Goal: Task Accomplishment & Management: Use online tool/utility

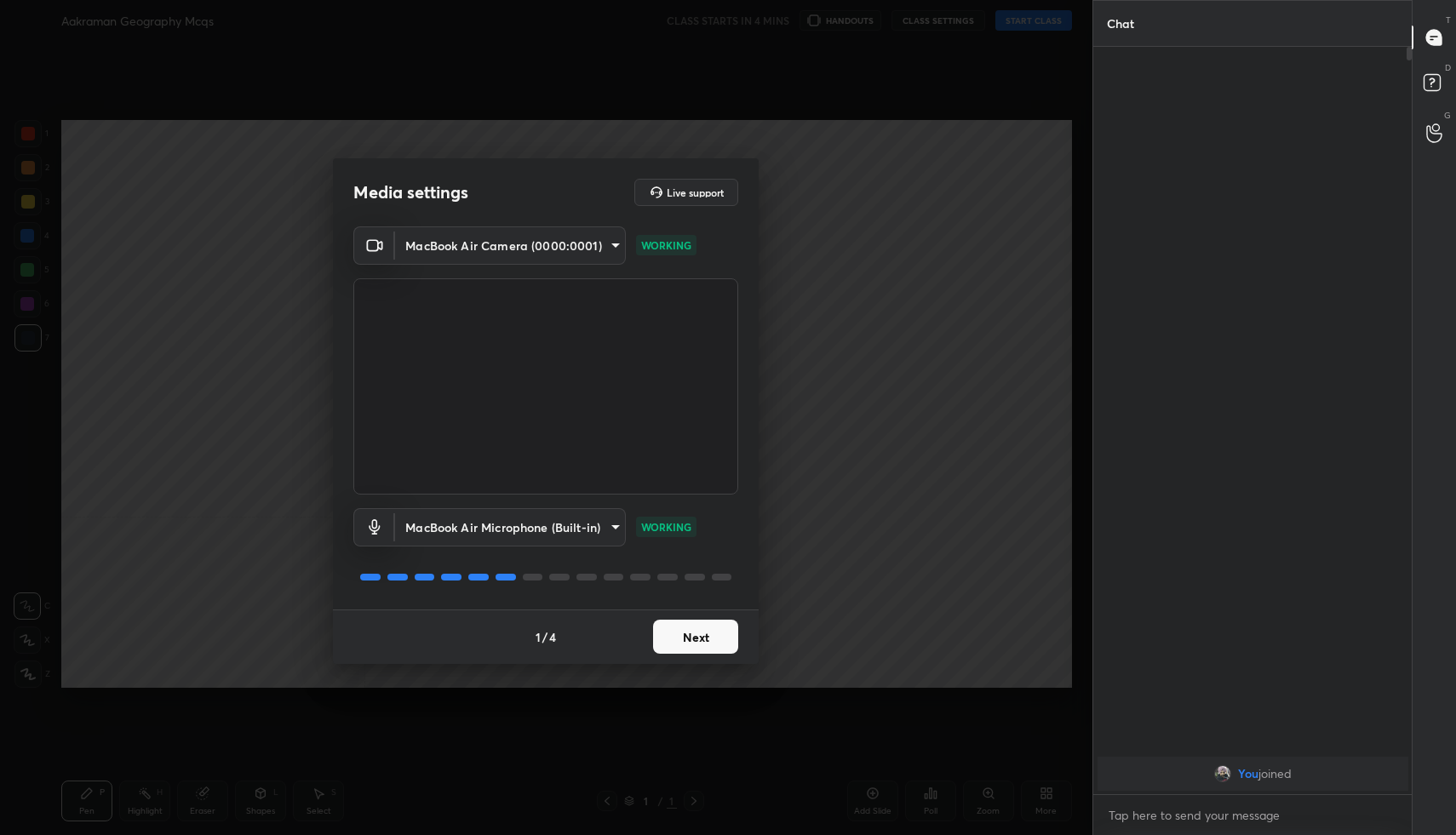
click at [700, 620] on button "Next" at bounding box center [696, 637] width 85 height 34
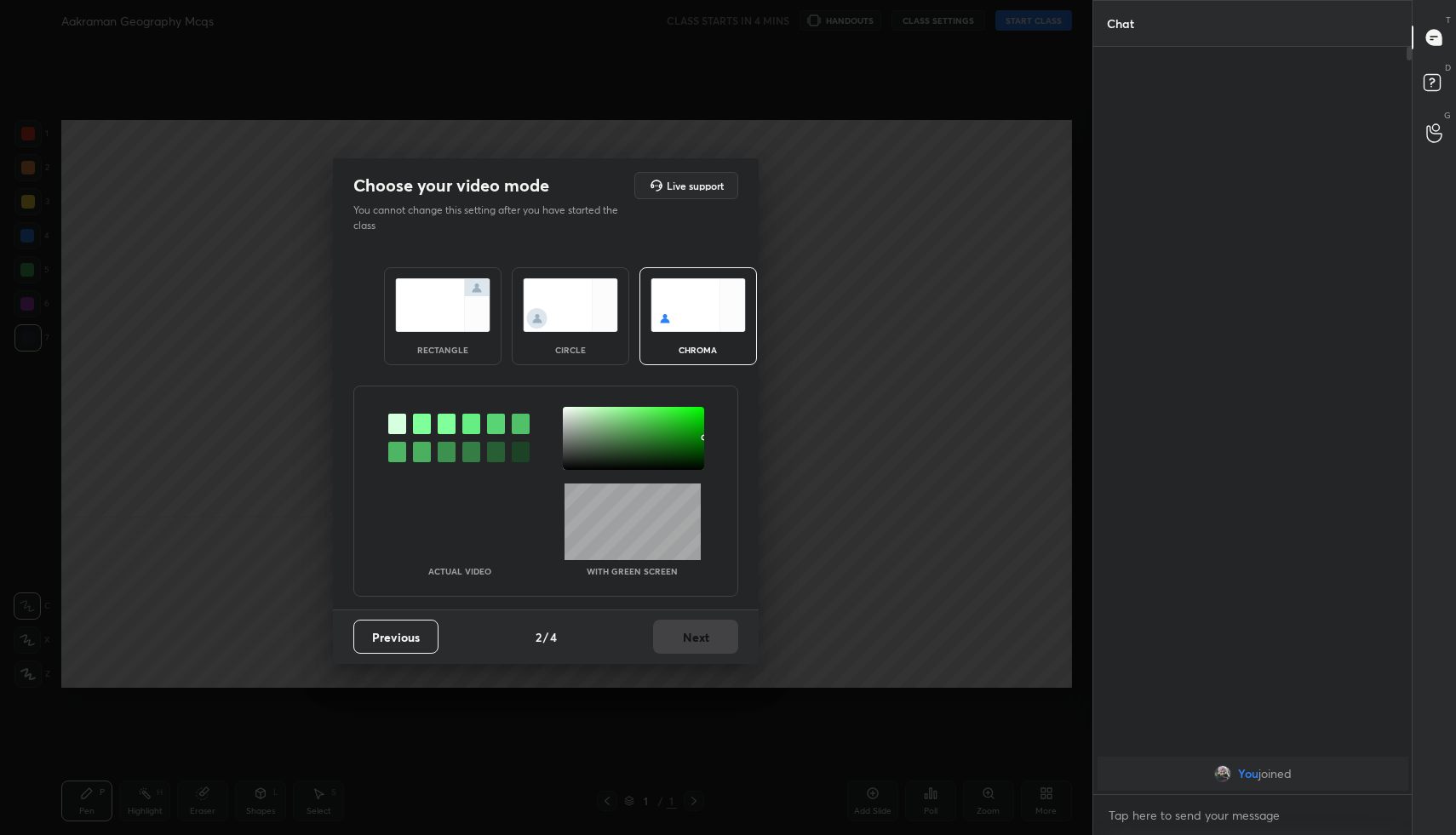
click at [431, 309] on img at bounding box center [442, 305] width 96 height 53
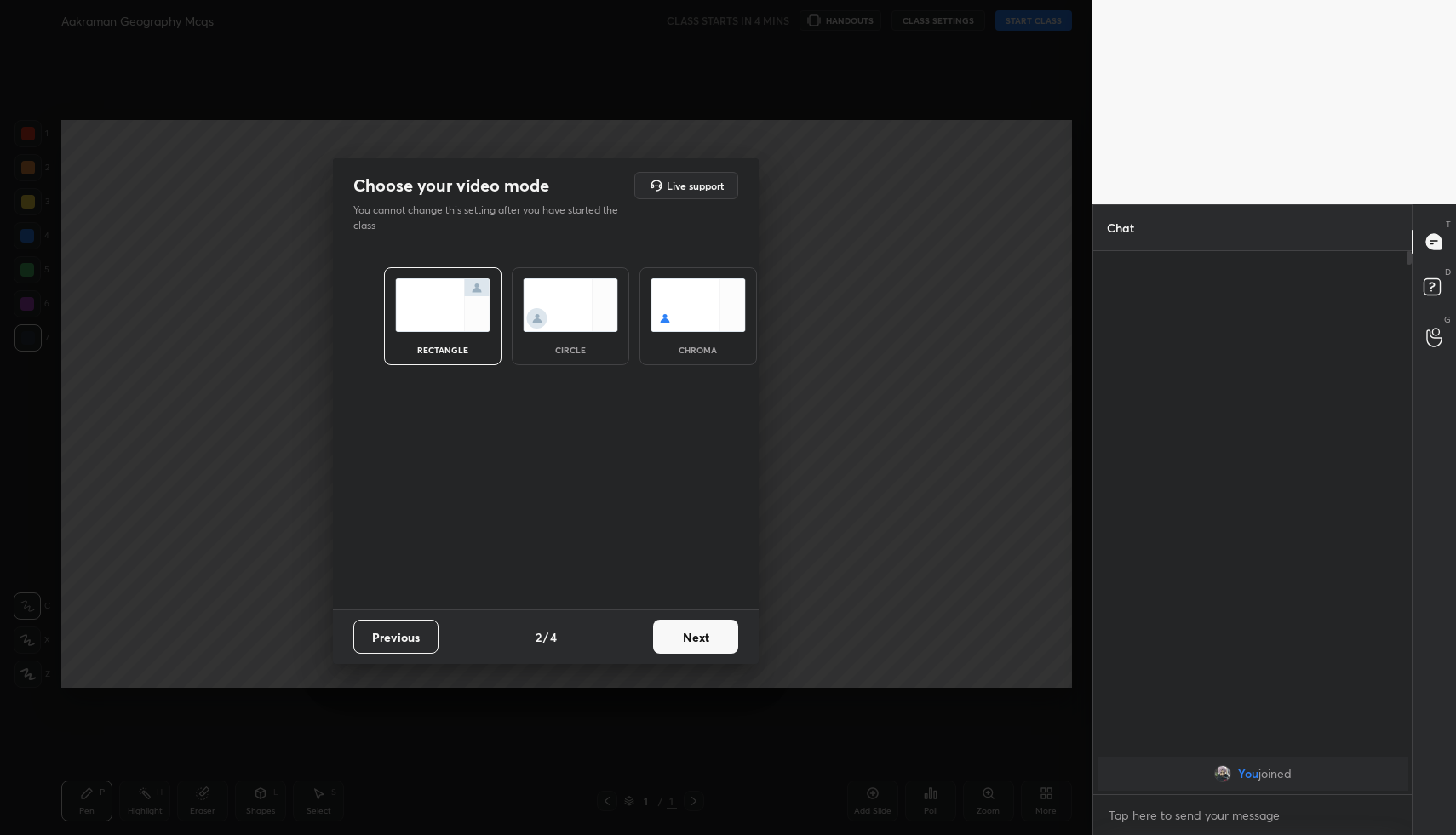
click at [684, 627] on button "Next" at bounding box center [696, 637] width 85 height 34
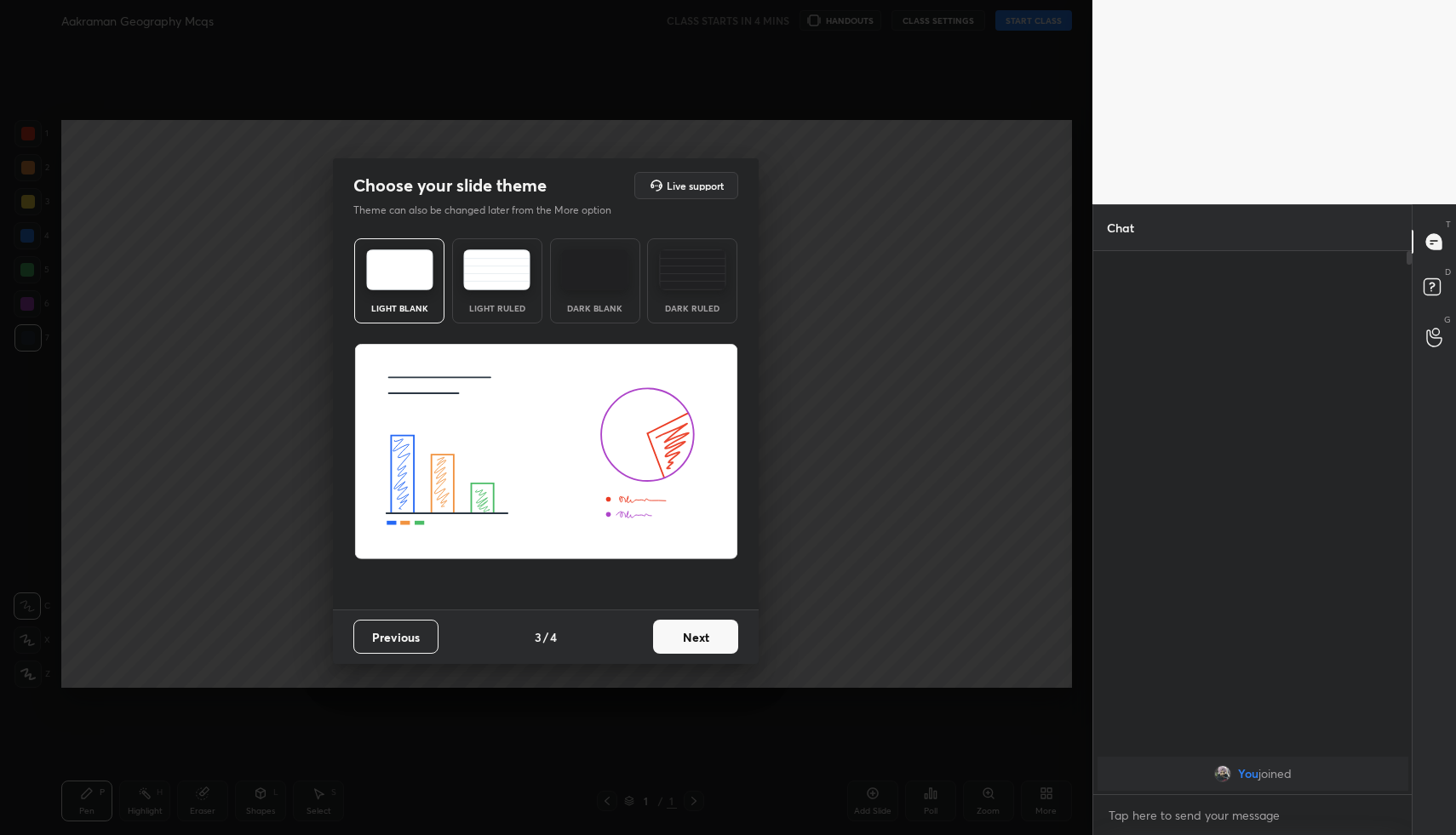
click at [728, 636] on button "Next" at bounding box center [696, 637] width 85 height 34
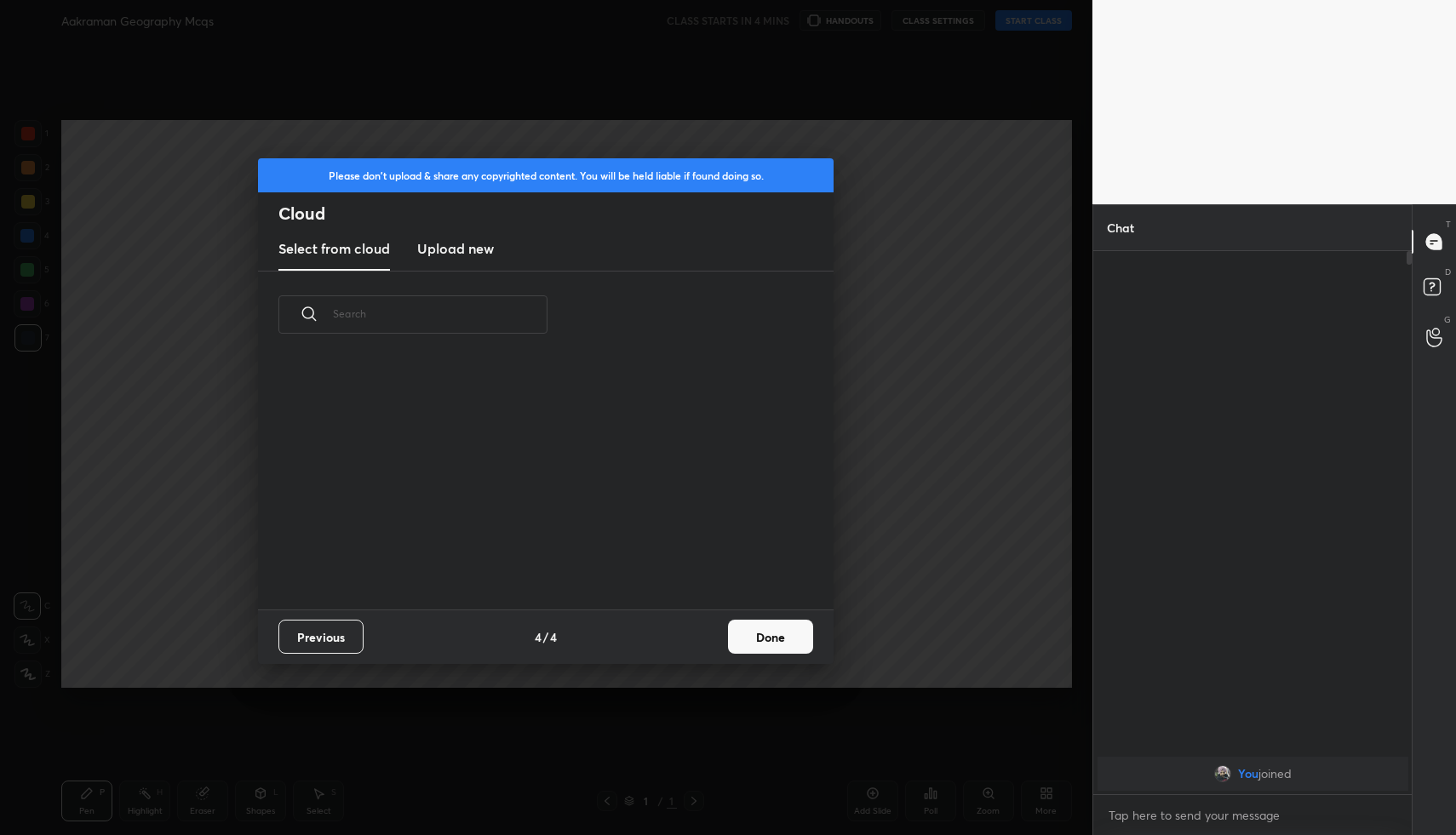
click at [822, 627] on div "Previous 4 / 4 Done" at bounding box center [546, 636] width 576 height 54
click at [798, 636] on button "Done" at bounding box center [771, 637] width 85 height 34
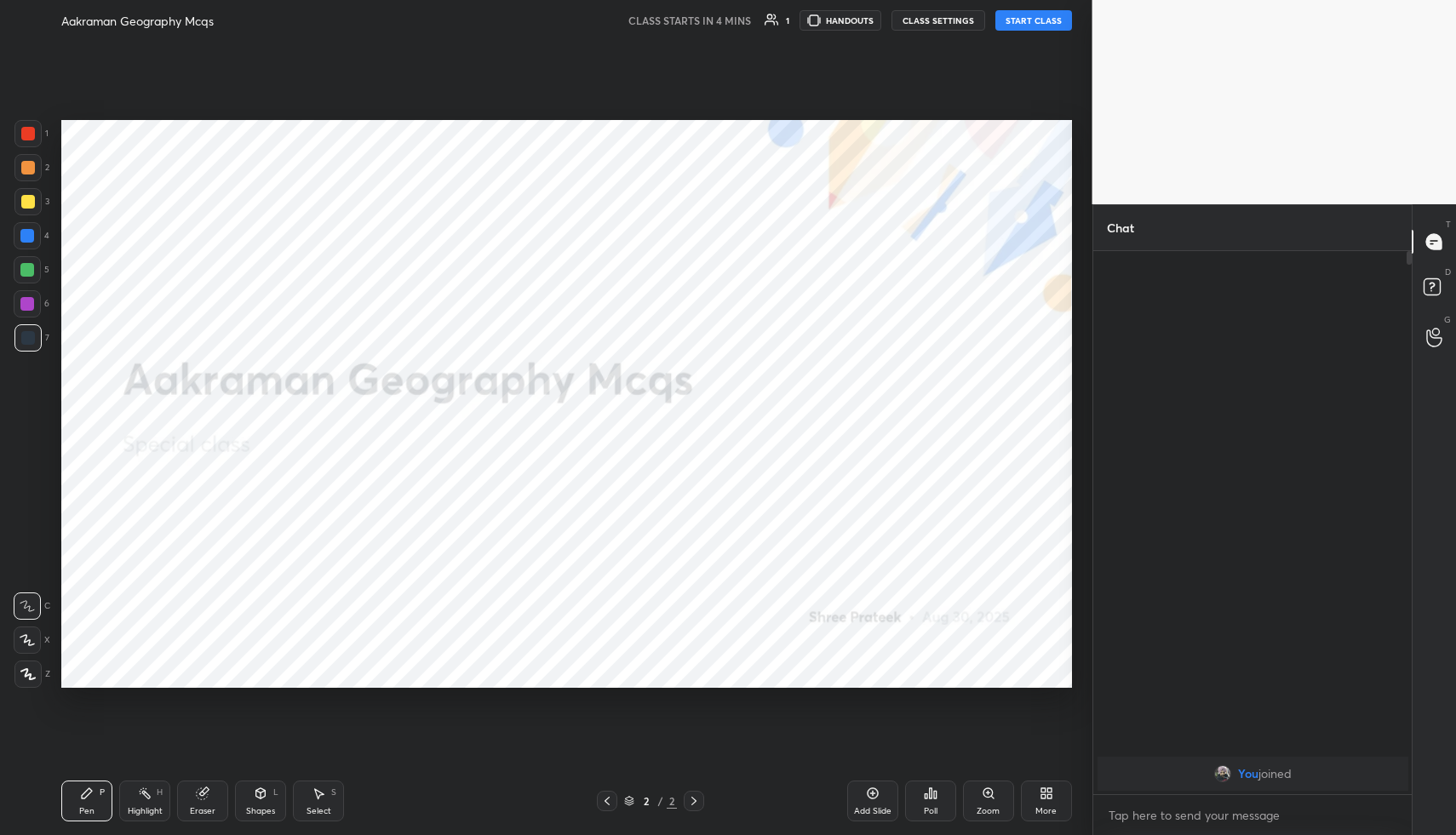
click at [1022, 18] on button "START CLASS" at bounding box center [1034, 21] width 77 height 21
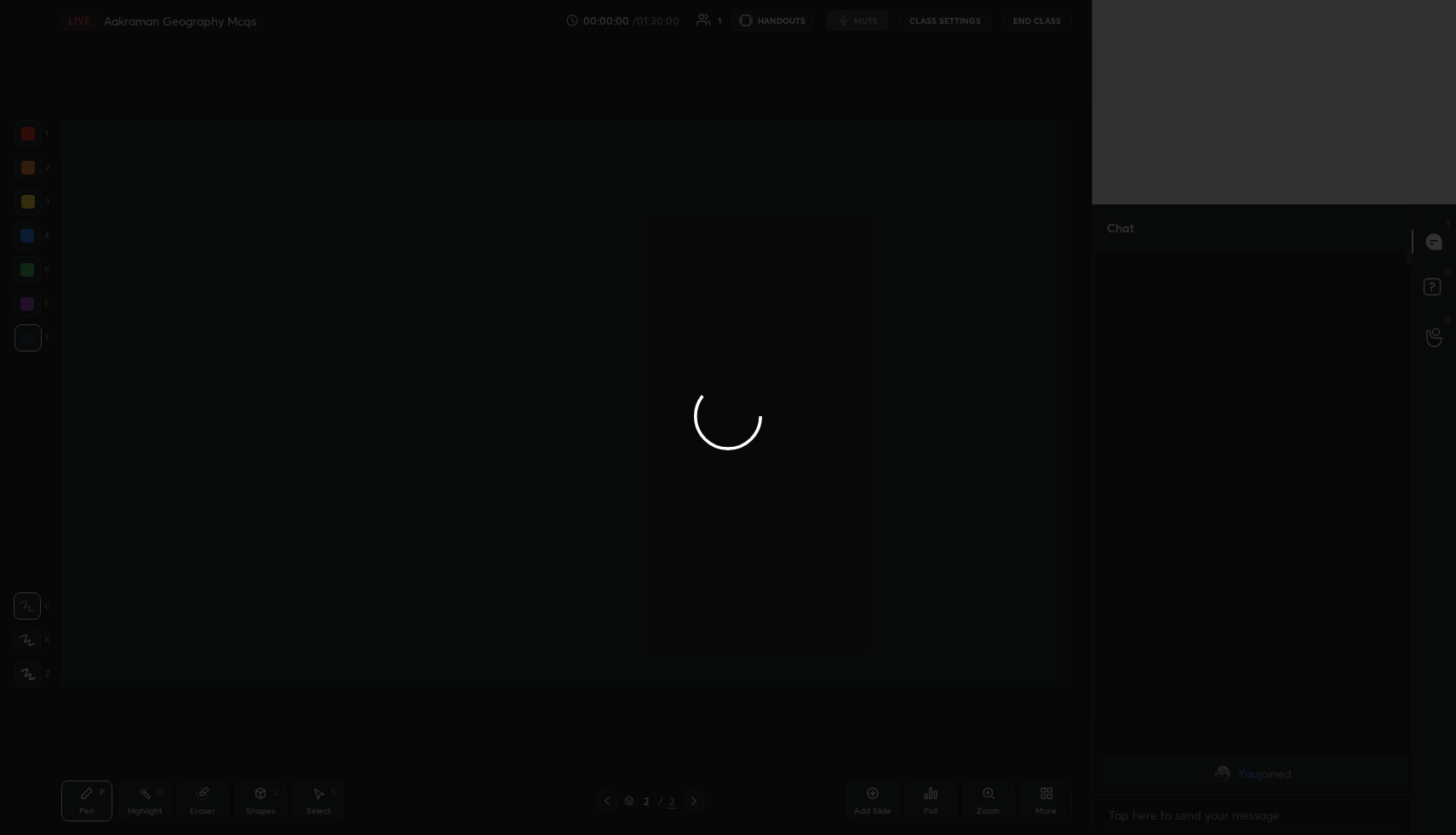
click at [1044, 800] on div at bounding box center [728, 417] width 1456 height 835
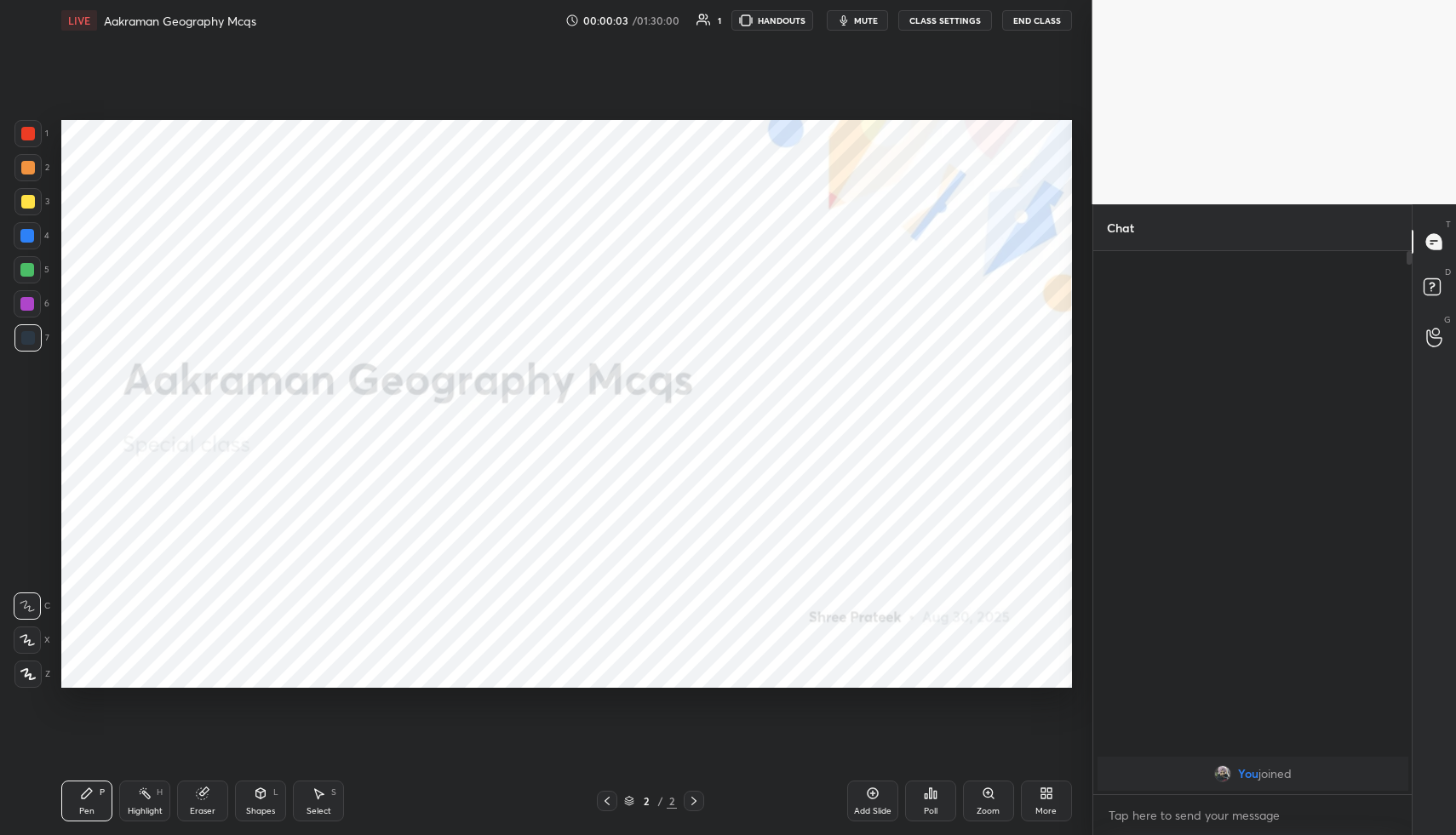
click at [1044, 800] on icon at bounding box center [1047, 794] width 14 height 14
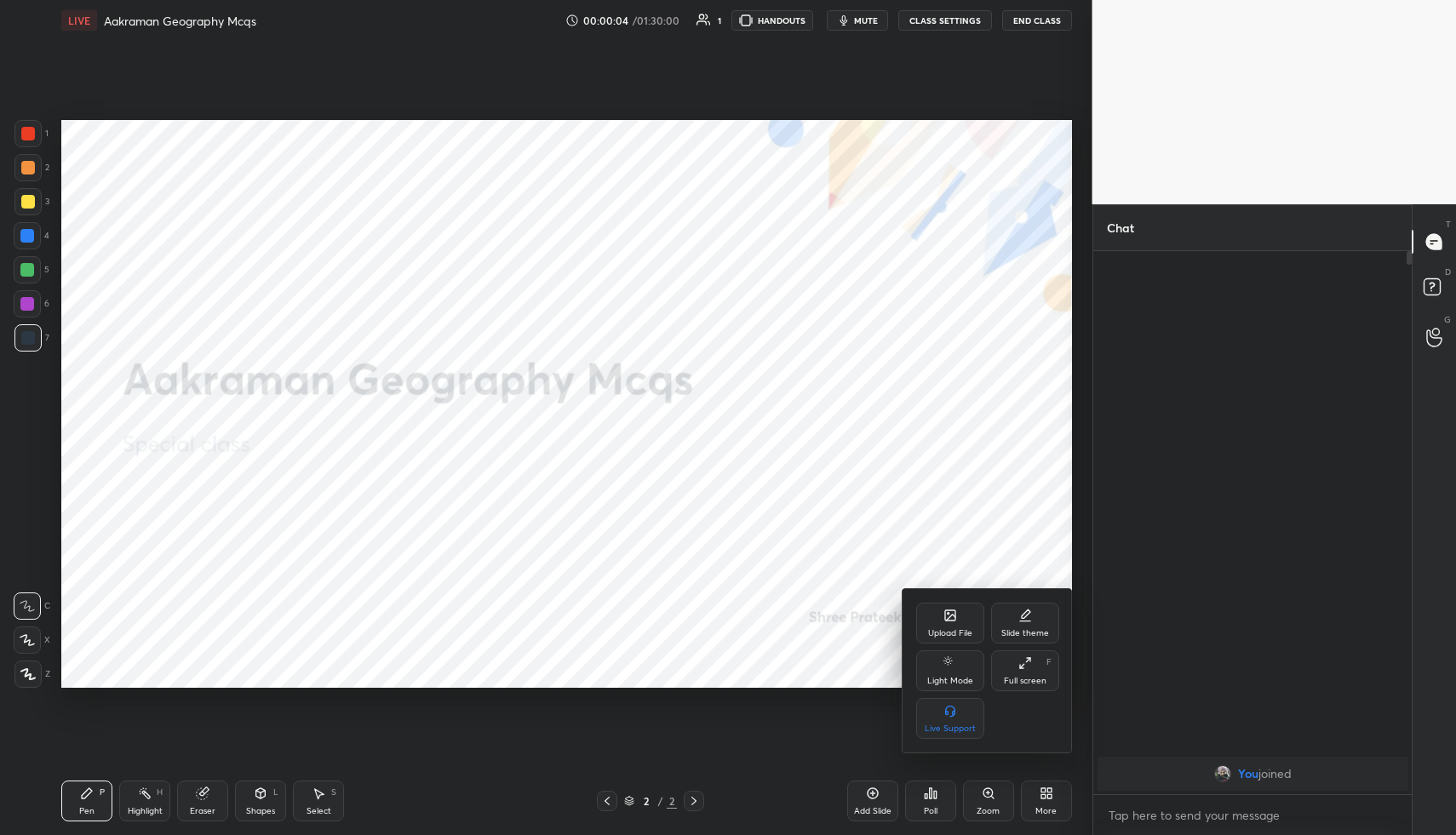
click at [936, 618] on div "Upload File" at bounding box center [950, 623] width 68 height 41
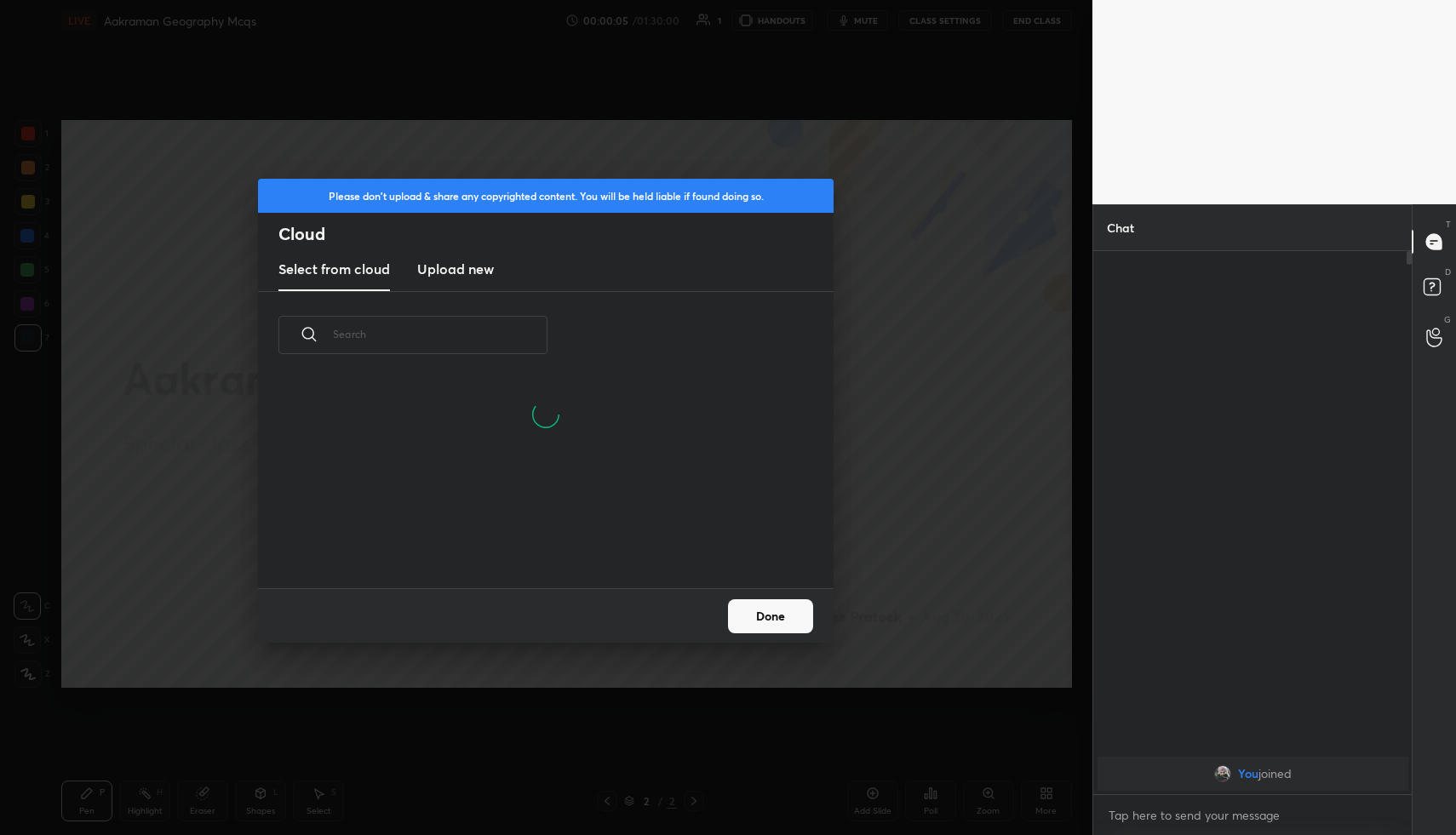
scroll to position [209, 547]
click at [437, 273] on h3 "Upload new" at bounding box center [455, 269] width 77 height 21
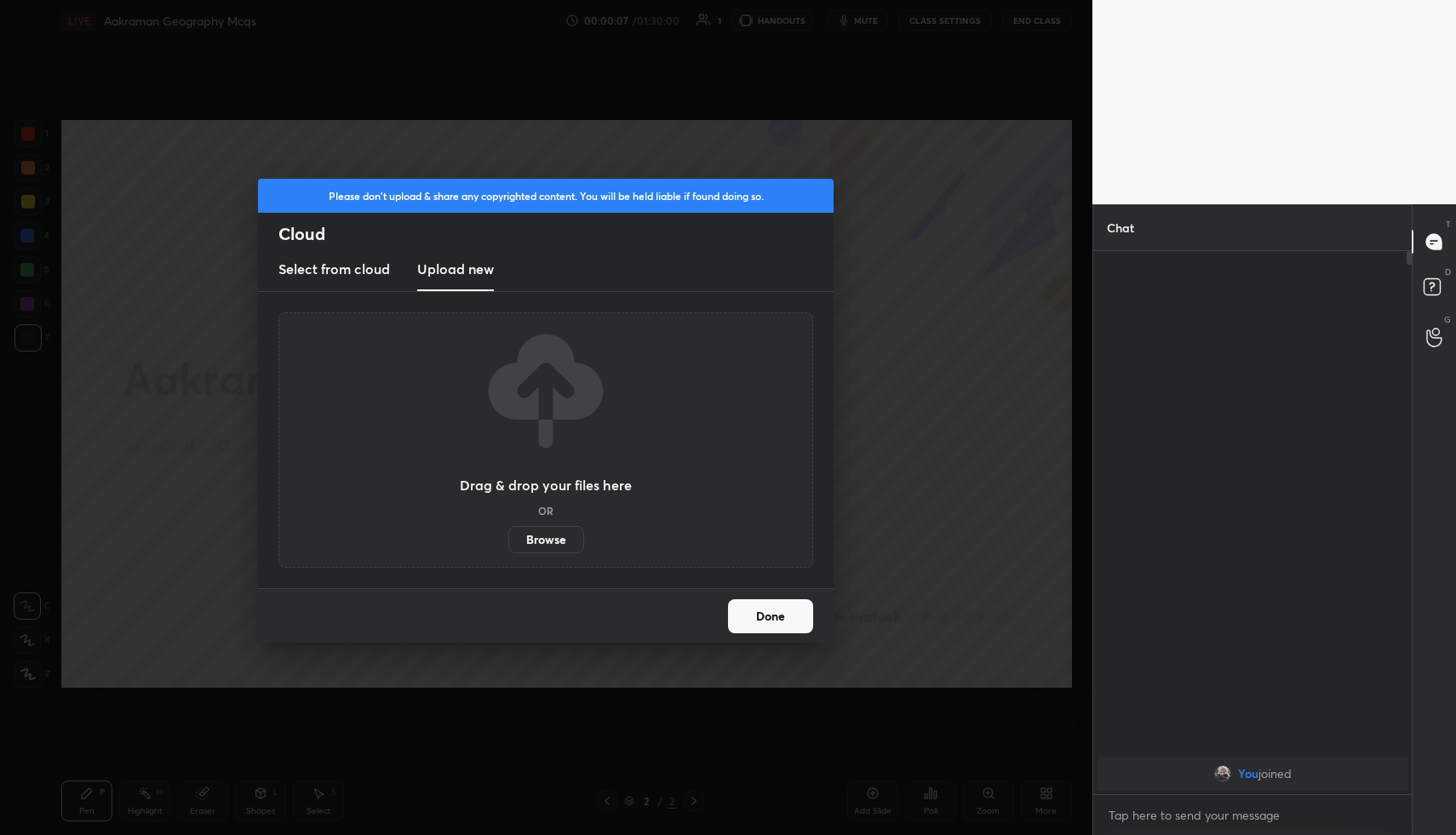
click at [548, 534] on label "Browse" at bounding box center [547, 540] width 76 height 28
click at [509, 534] on input "Browse" at bounding box center [509, 540] width 0 height 28
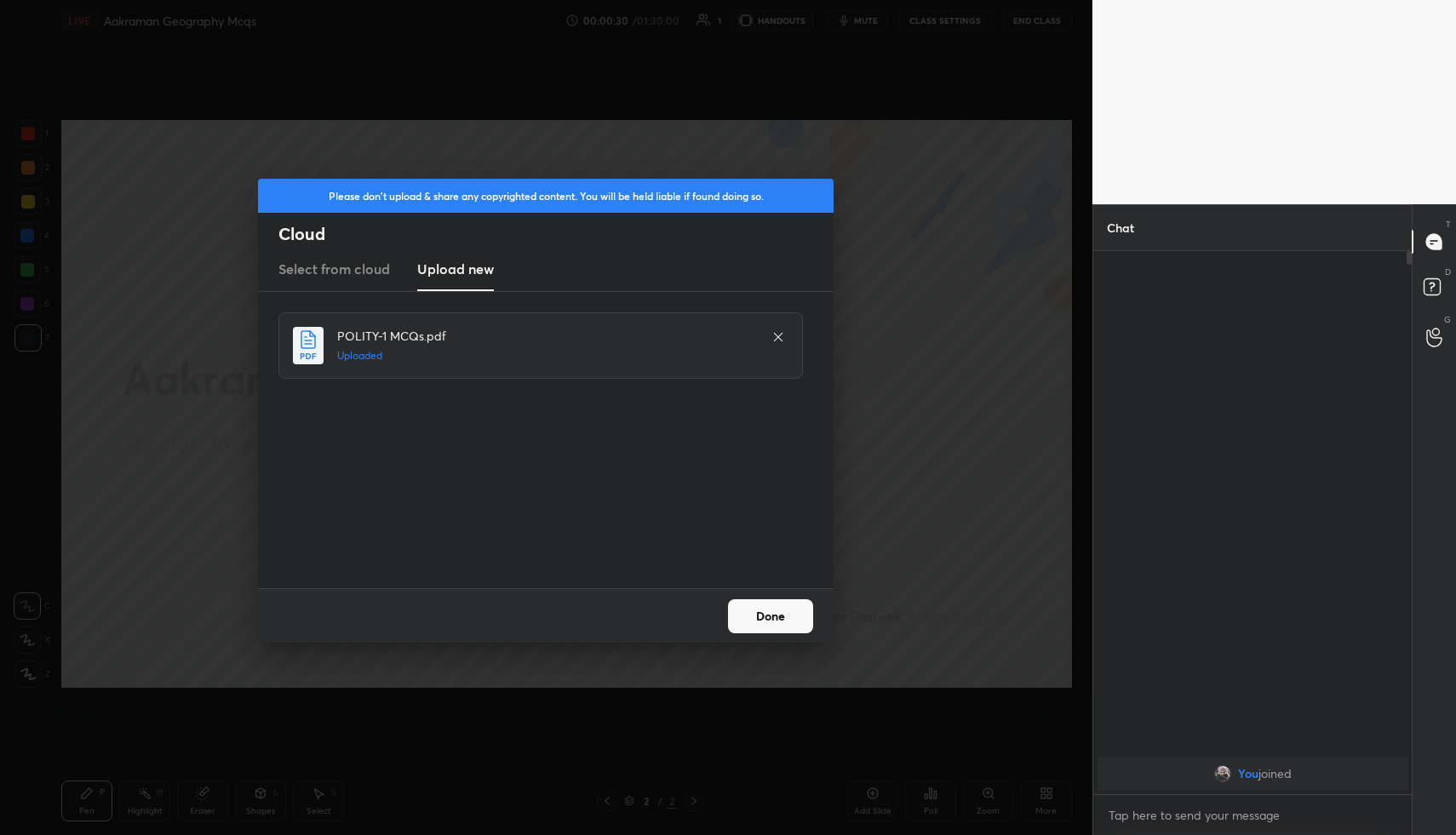
click at [757, 608] on button "Done" at bounding box center [771, 617] width 85 height 34
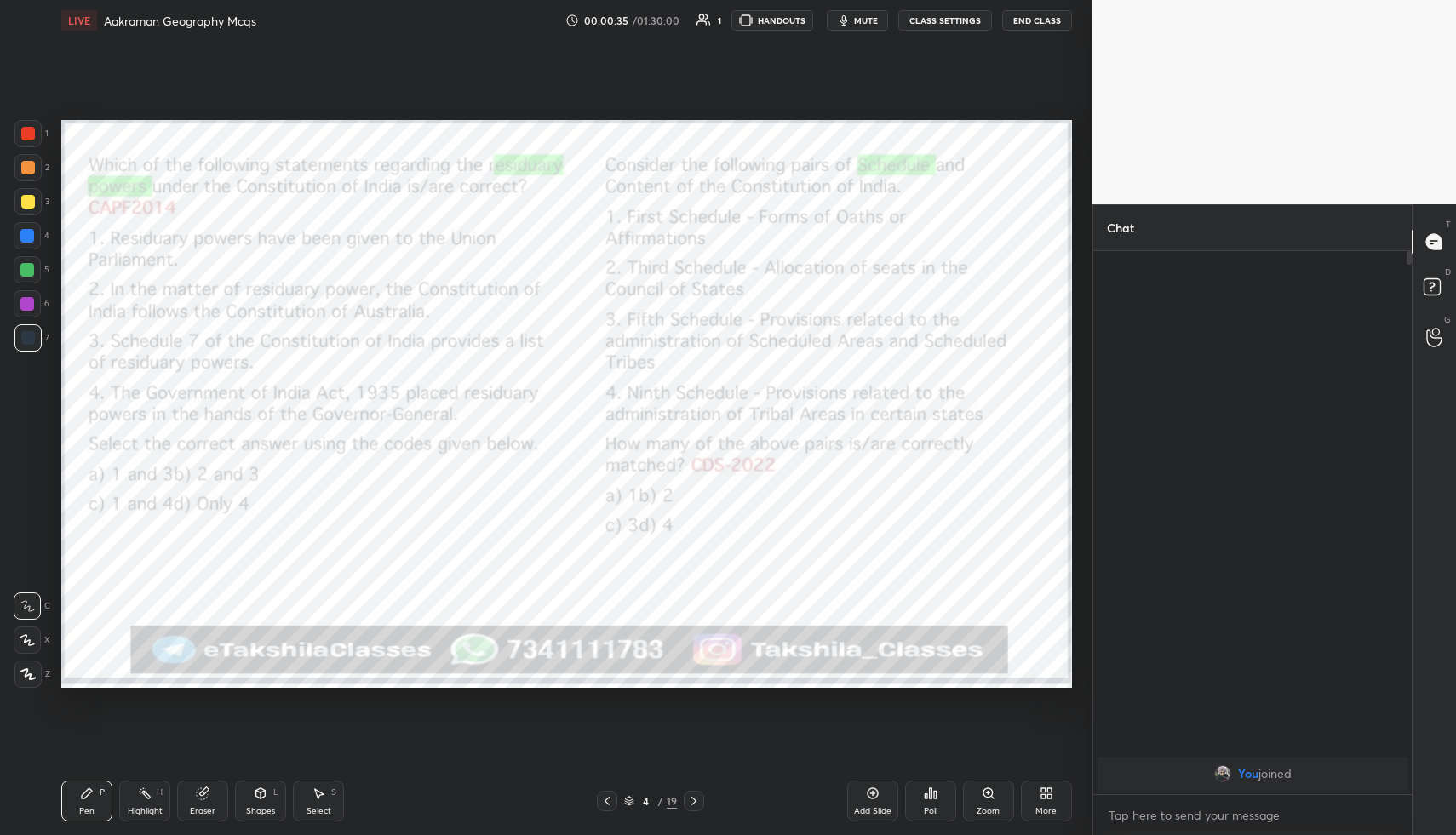
click at [873, 21] on span "mute" at bounding box center [866, 21] width 24 height 12
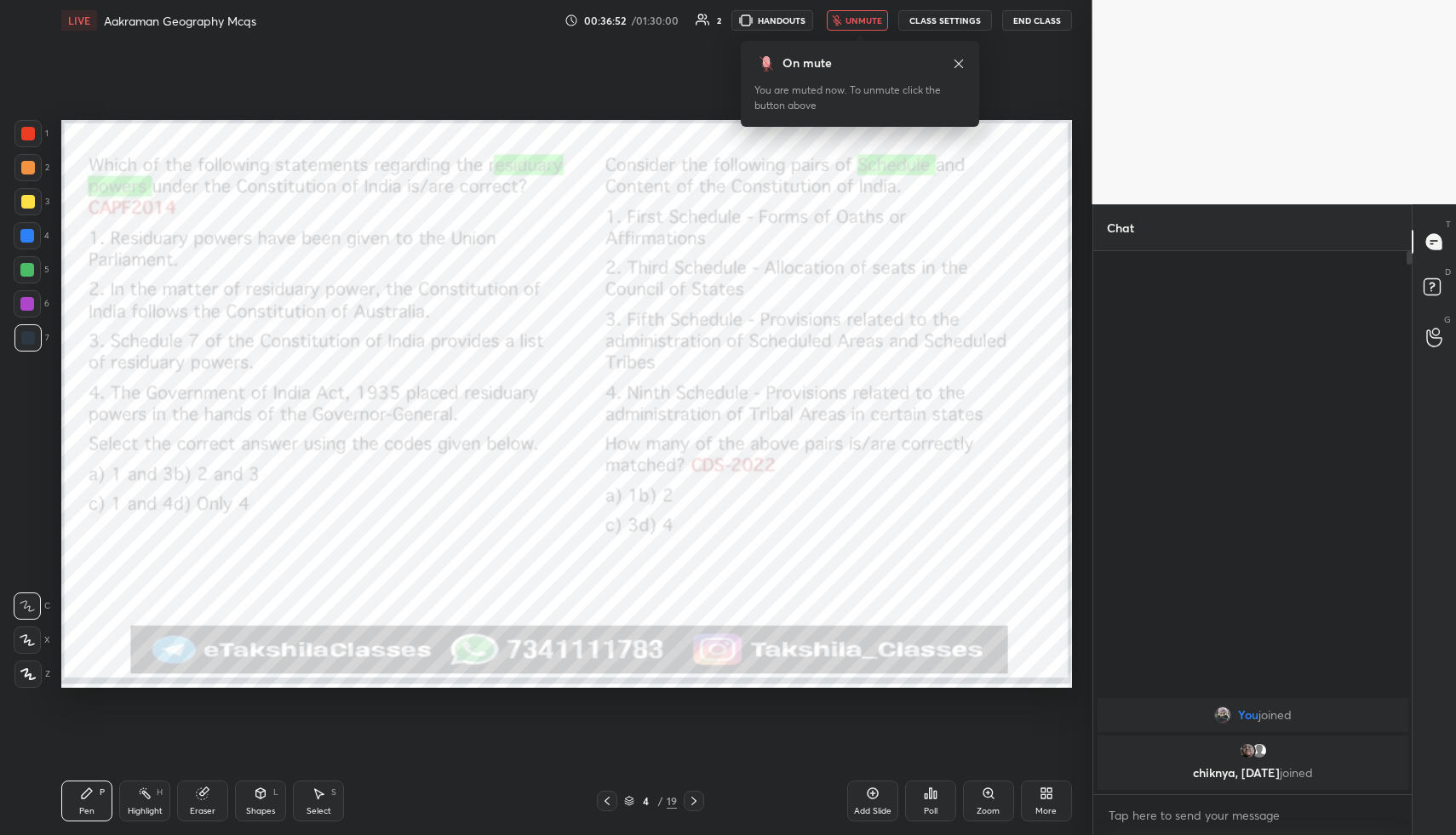
click at [937, 797] on icon at bounding box center [931, 794] width 14 height 14
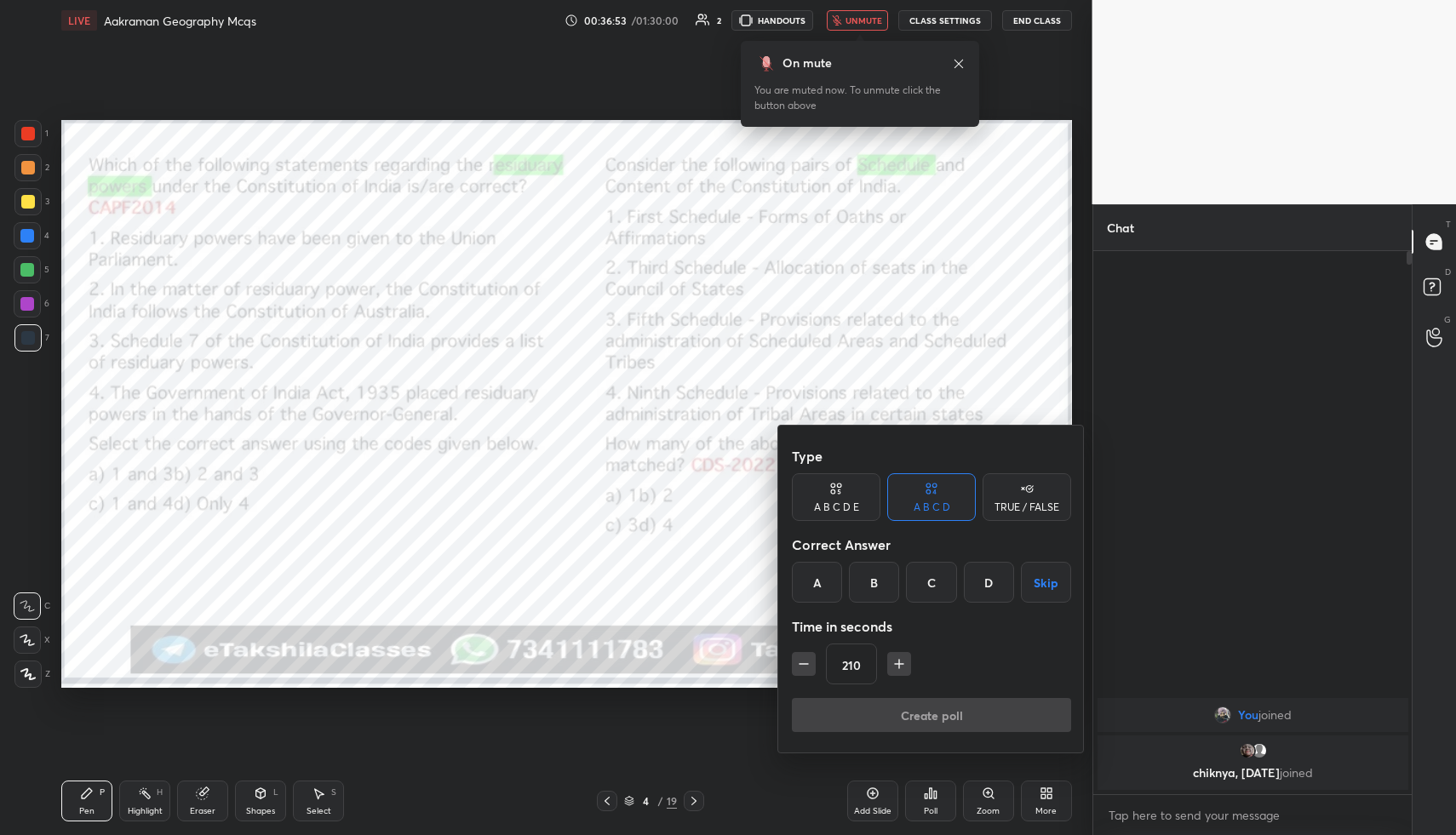
click at [807, 386] on div at bounding box center [728, 417] width 1456 height 835
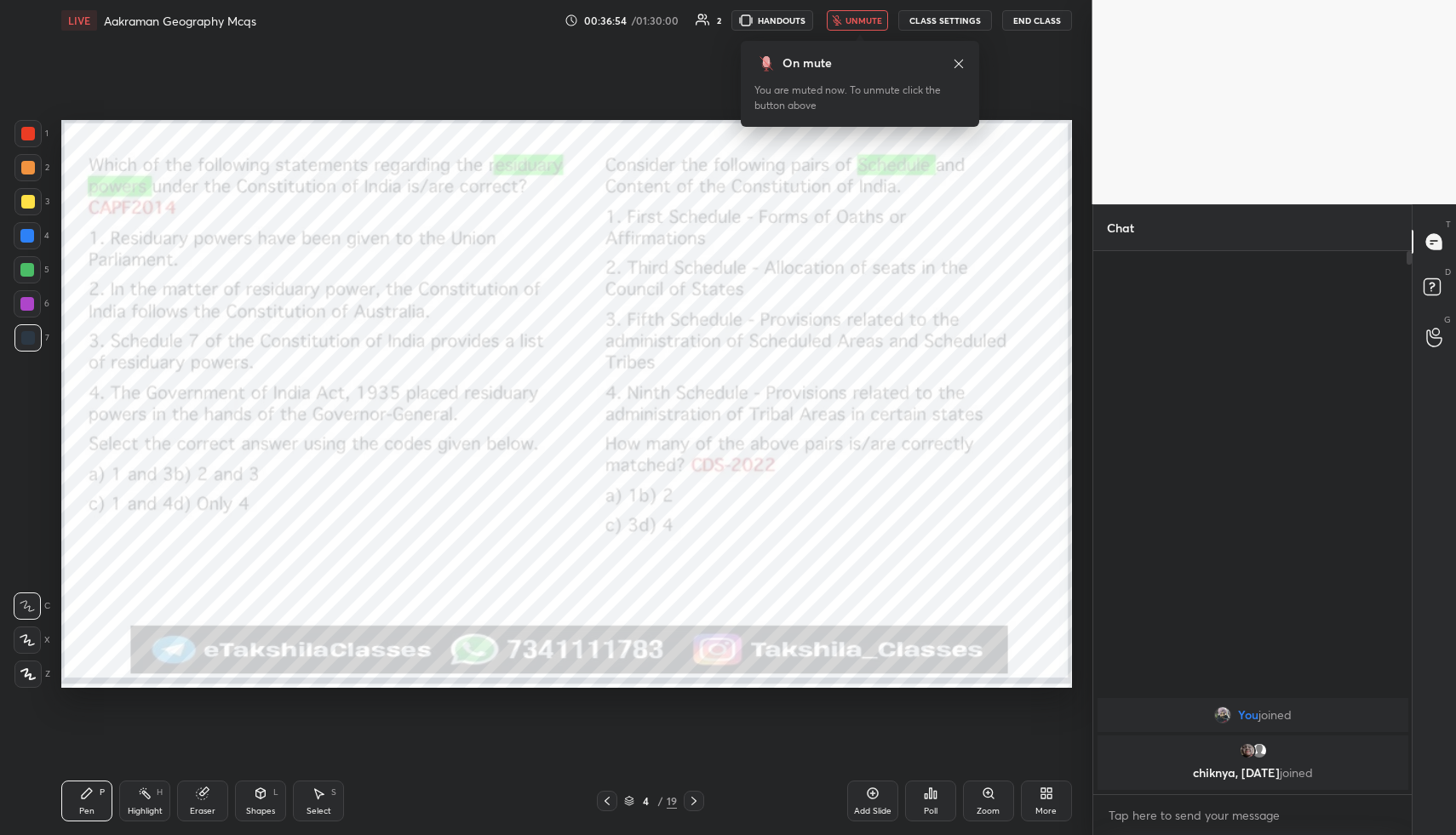
click at [1047, 799] on icon at bounding box center [1047, 794] width 14 height 14
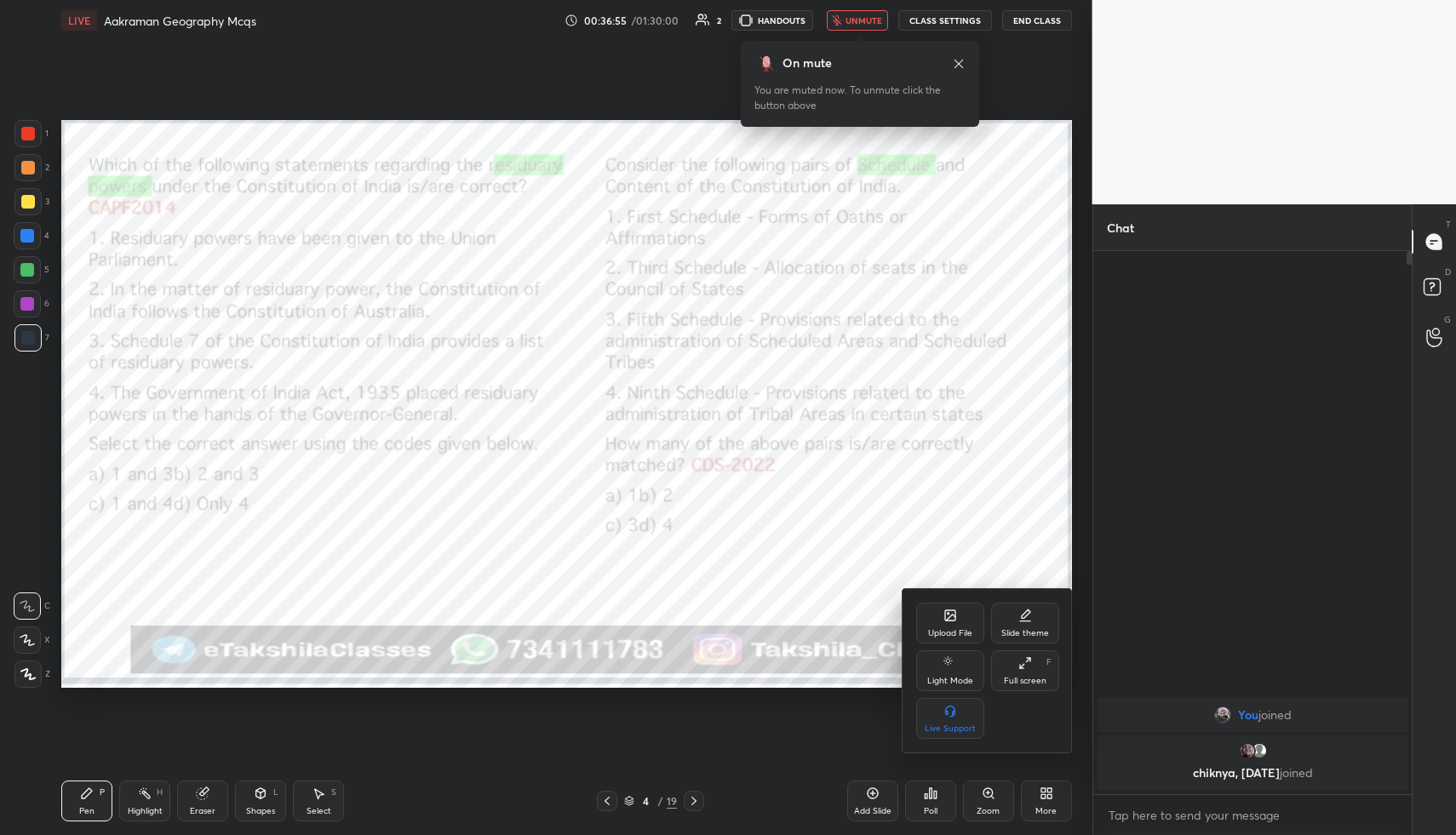
click at [937, 615] on div "Upload File" at bounding box center [950, 623] width 68 height 41
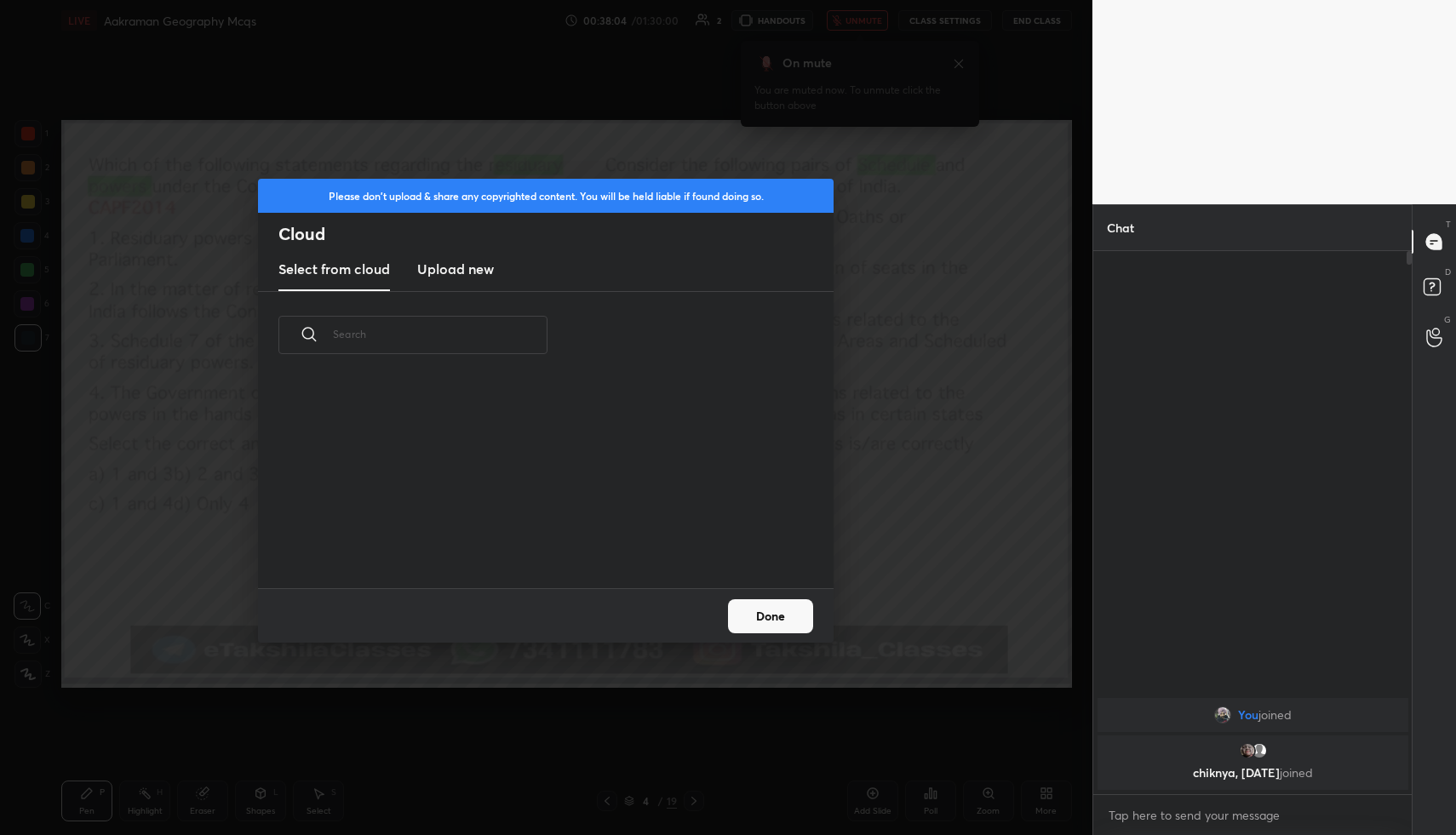
click at [468, 277] on h3 "Upload new" at bounding box center [455, 269] width 77 height 21
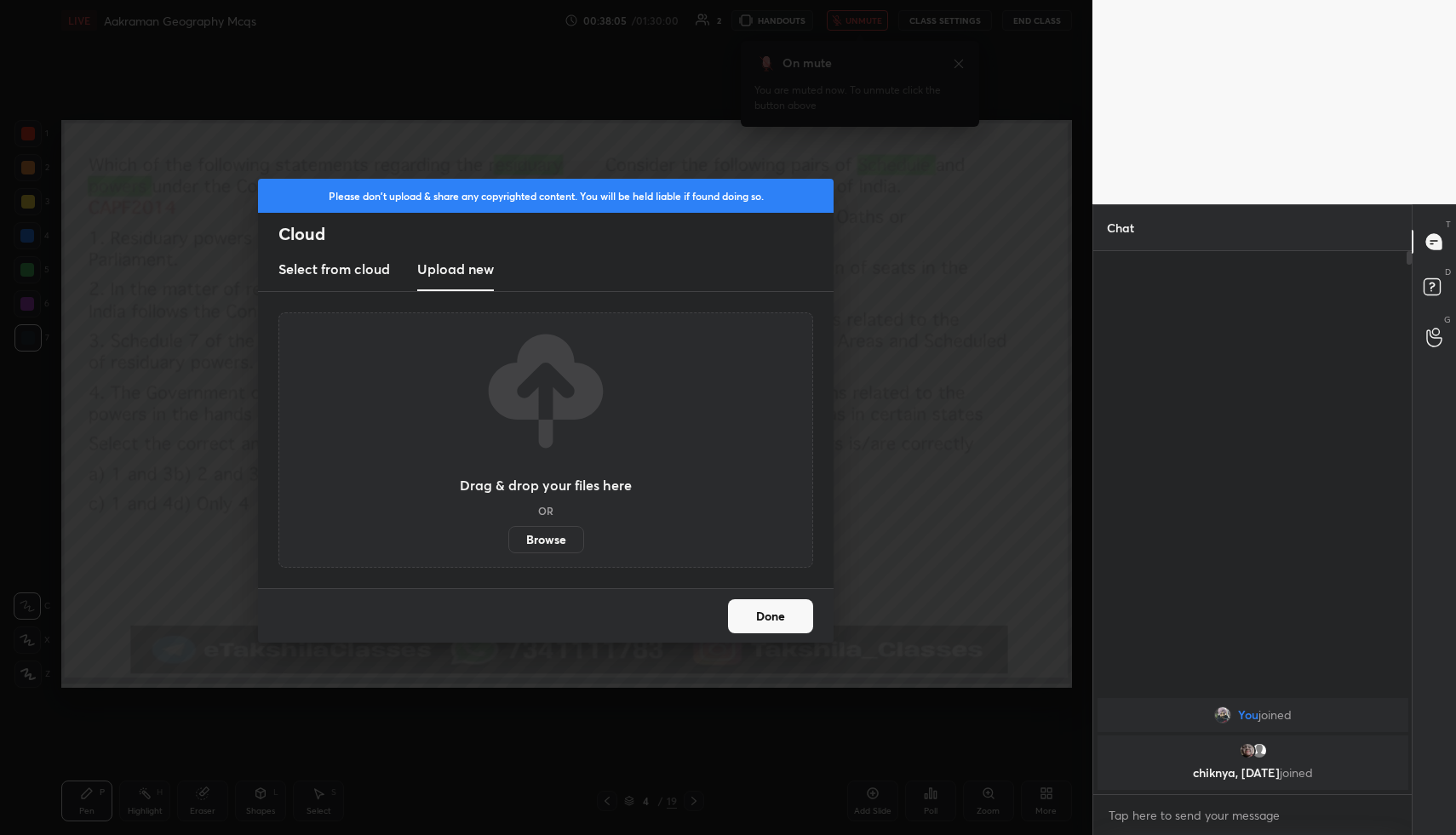
click at [548, 534] on label "Browse" at bounding box center [547, 540] width 76 height 28
click at [509, 534] on input "Browse" at bounding box center [509, 540] width 0 height 28
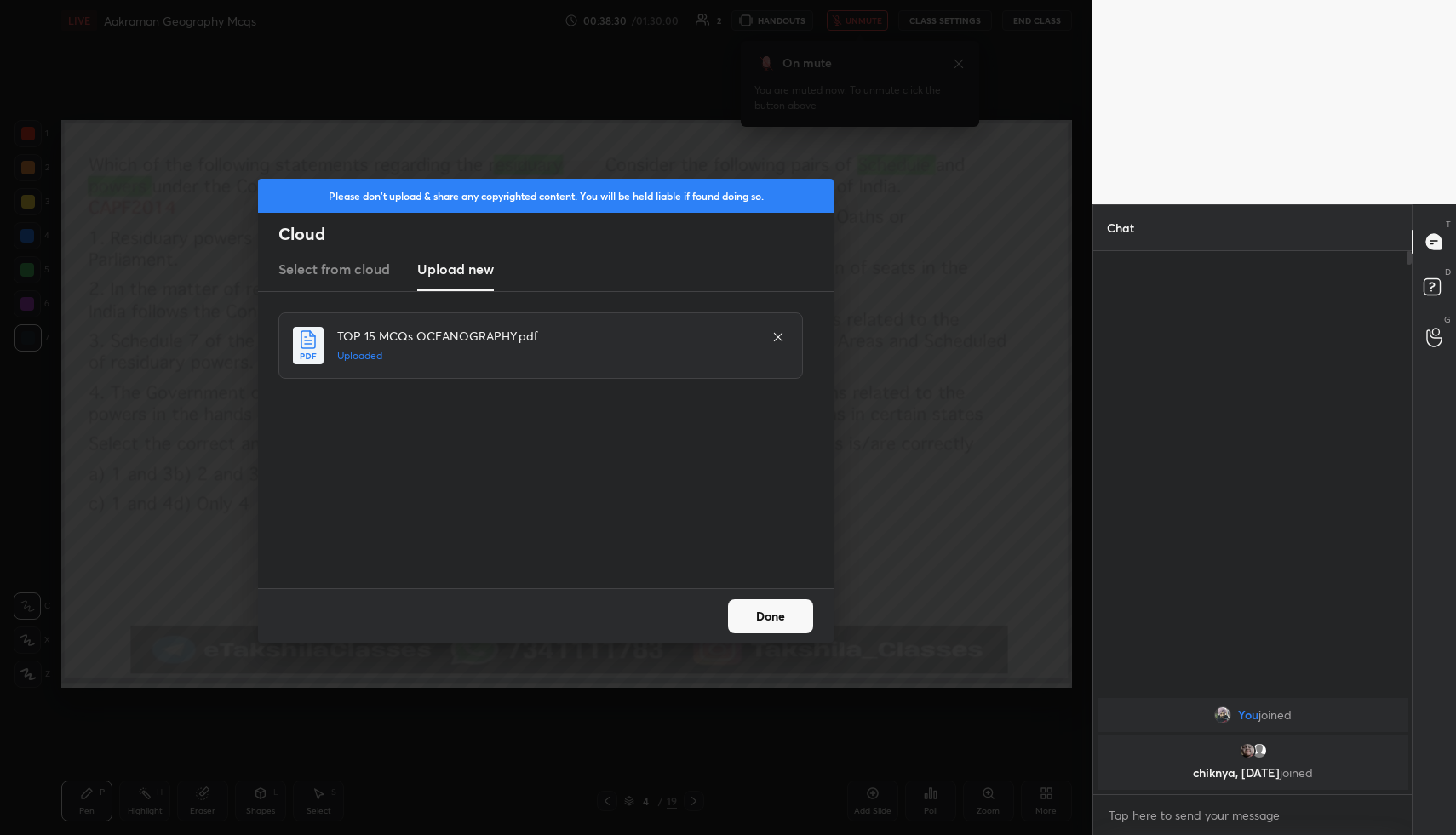
click at [761, 618] on button "Done" at bounding box center [771, 617] width 85 height 34
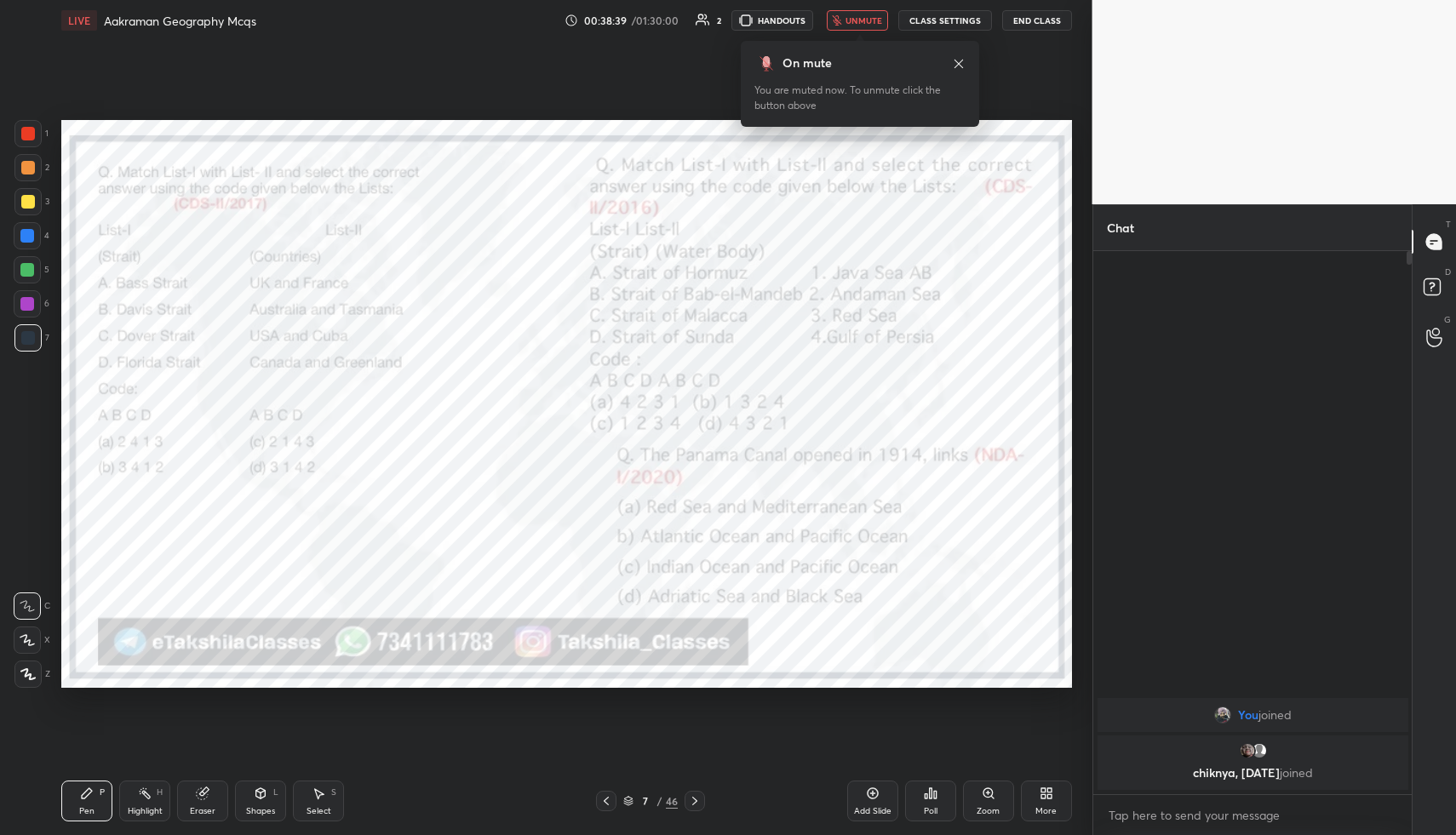
click at [931, 793] on icon at bounding box center [930, 794] width 3 height 10
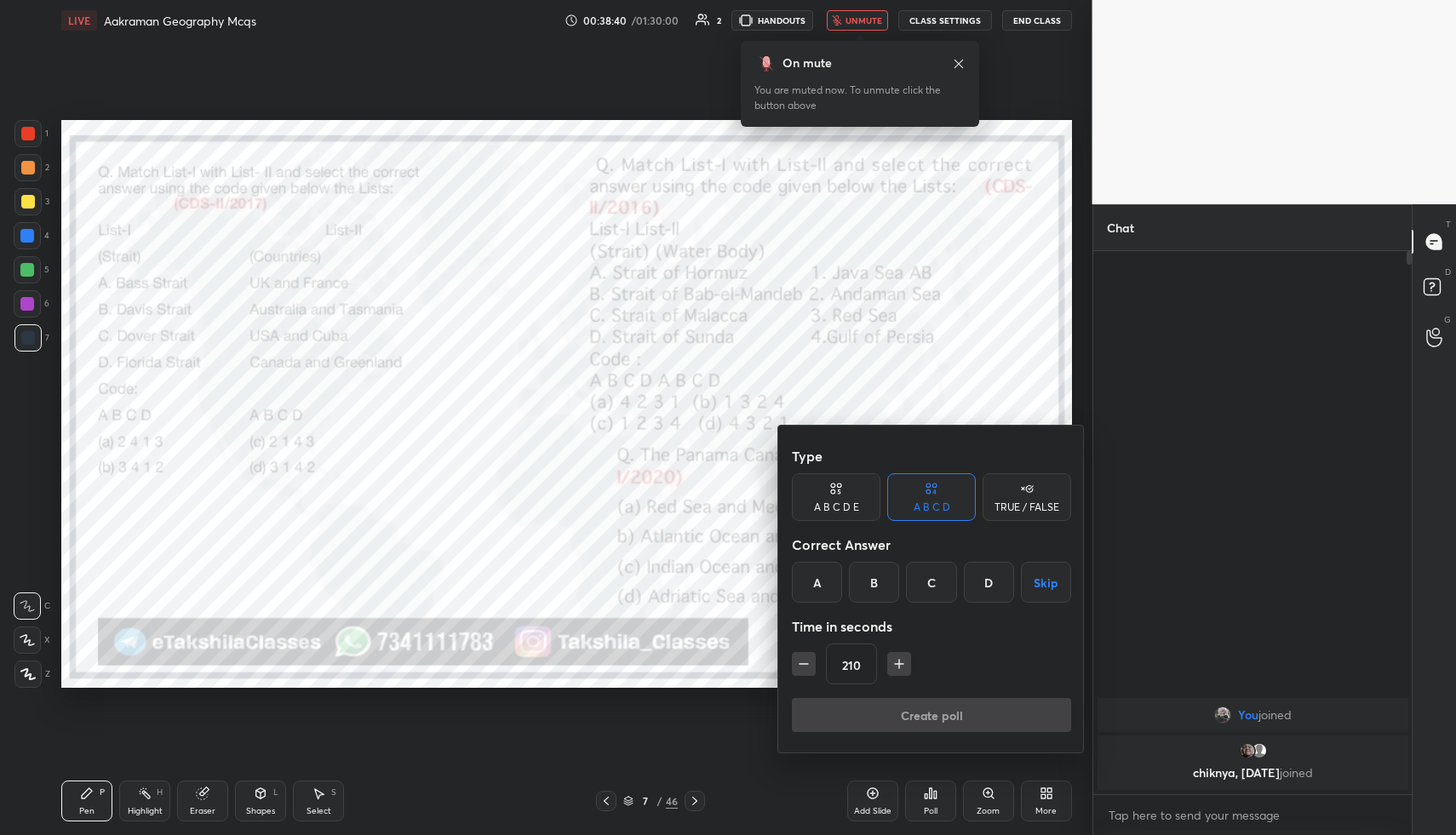
click at [1034, 579] on button "Skip" at bounding box center [1047, 582] width 50 height 41
click at [922, 709] on button "Create poll" at bounding box center [932, 715] width 279 height 34
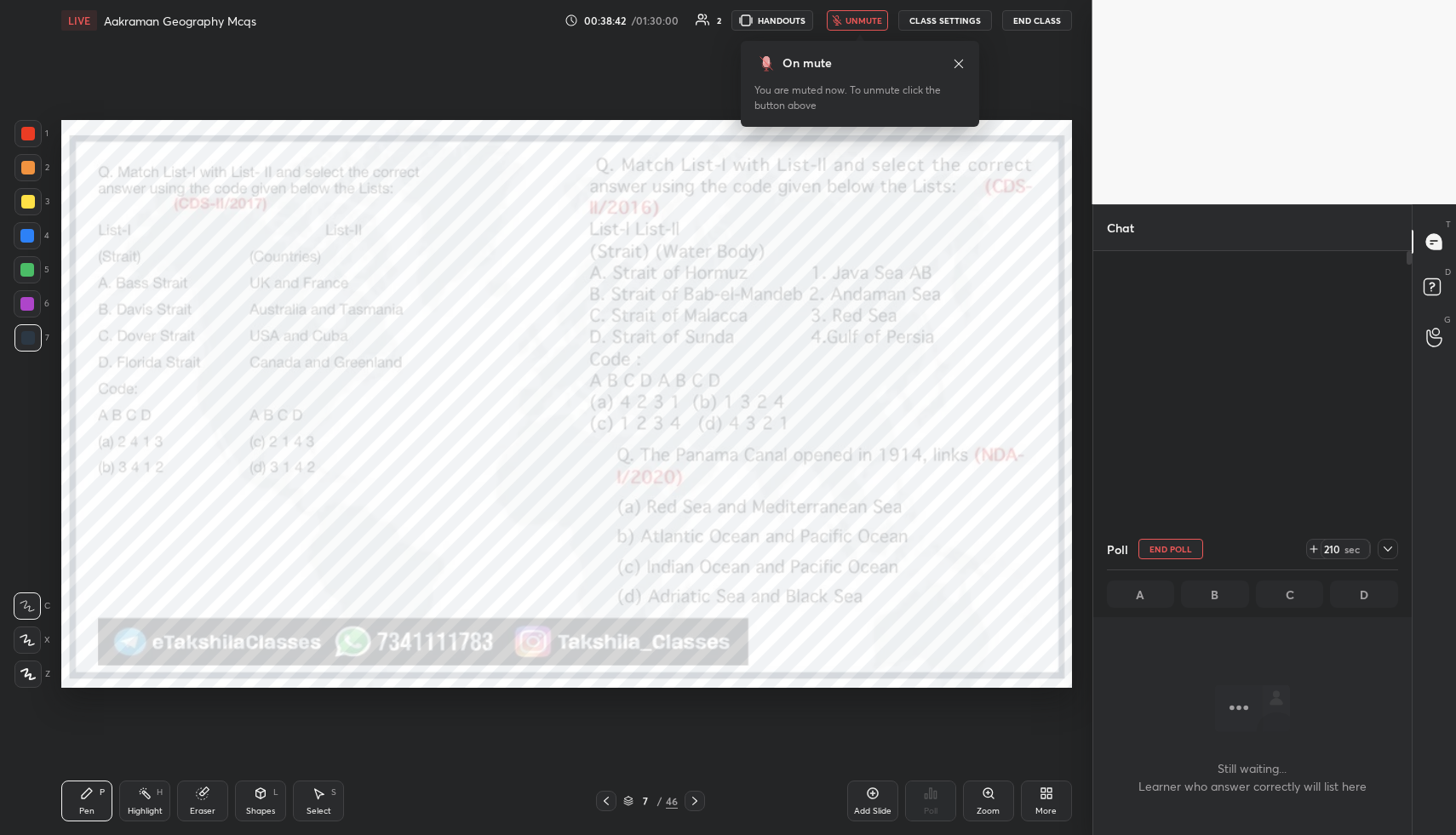
scroll to position [6, 6]
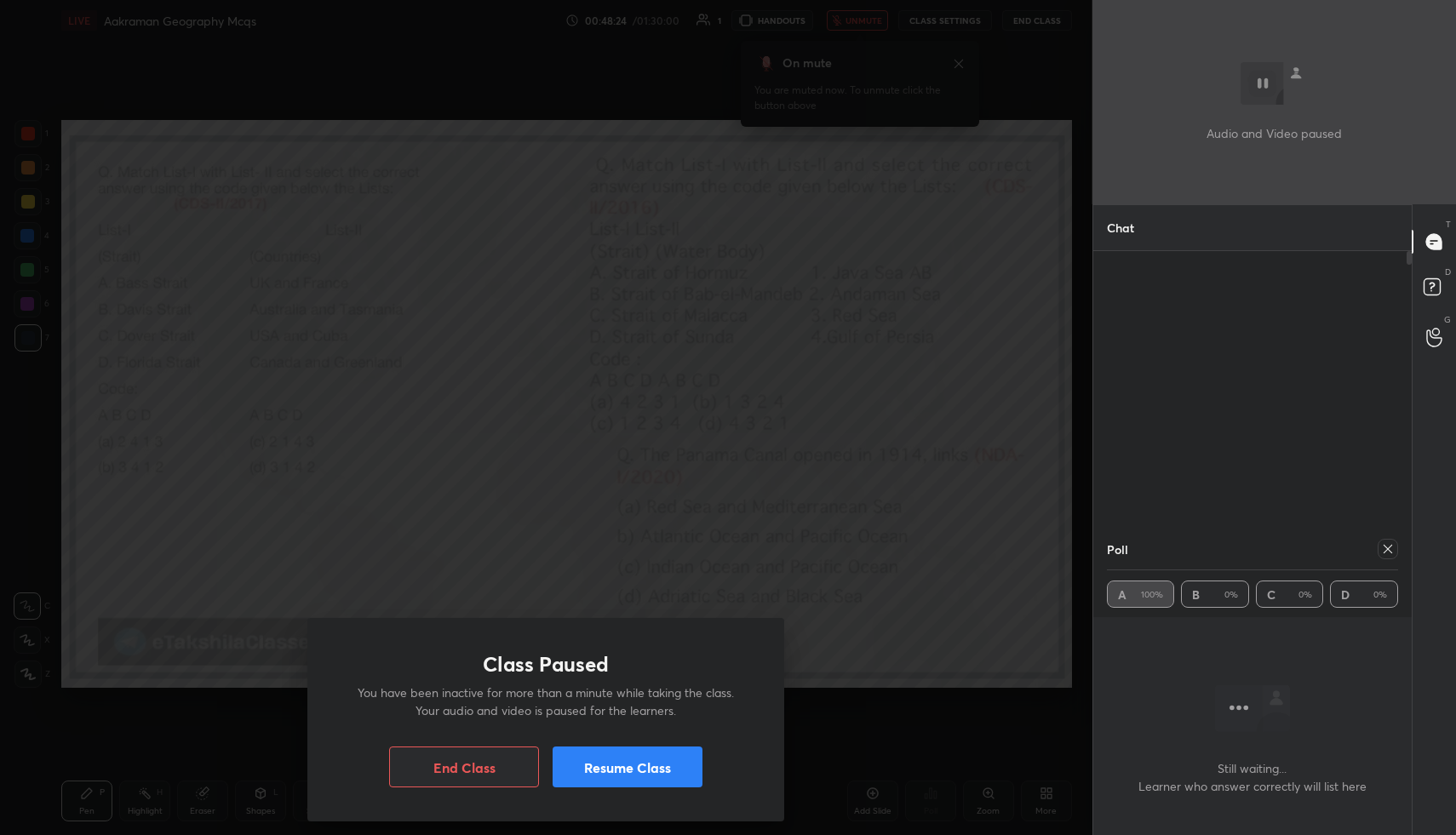
click at [659, 764] on button "Resume Class" at bounding box center [628, 766] width 150 height 41
click at [603, 775] on button "Resume Class" at bounding box center [628, 766] width 150 height 41
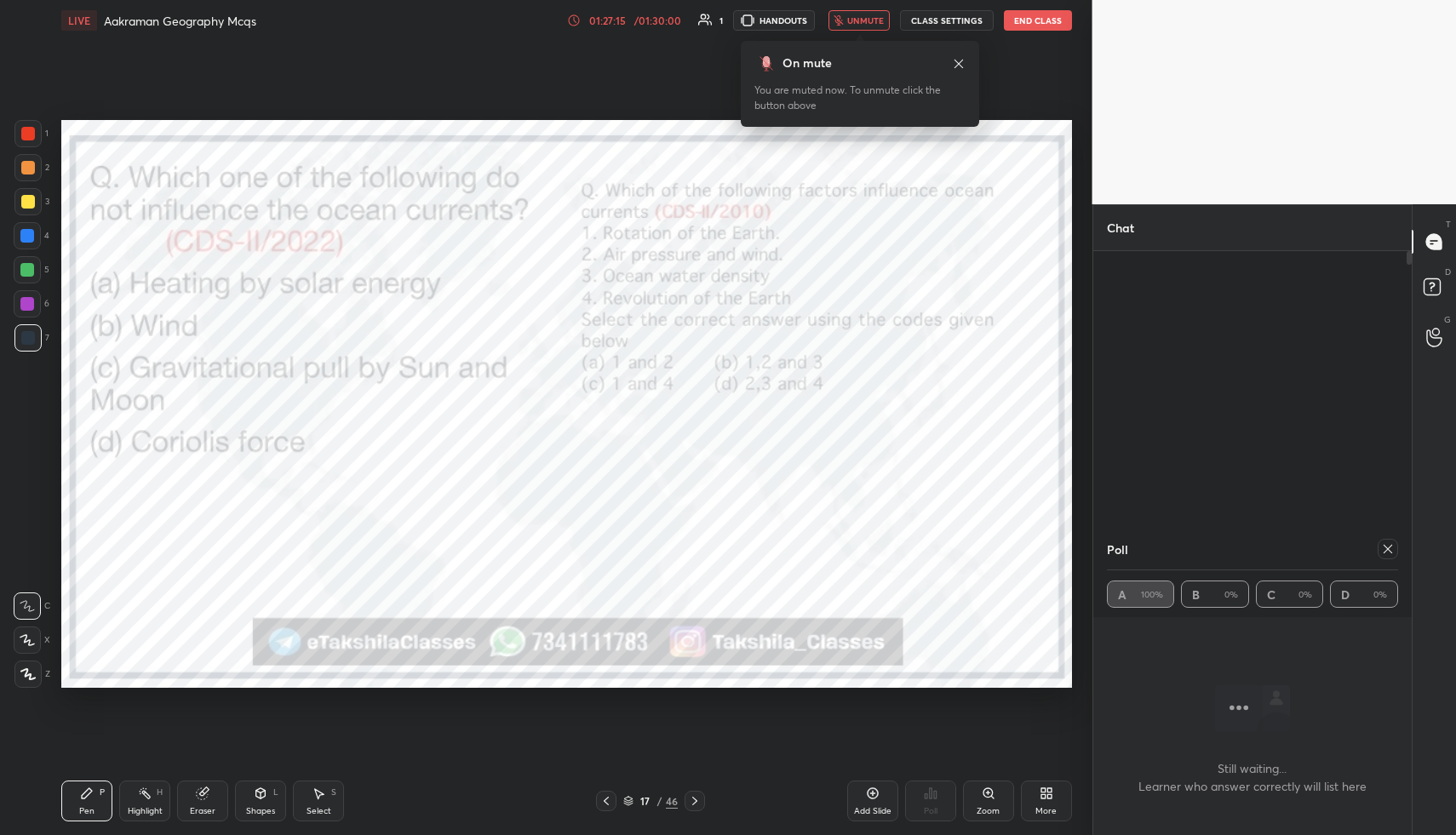
click at [1023, 15] on button "End Class" at bounding box center [1038, 21] width 68 height 21
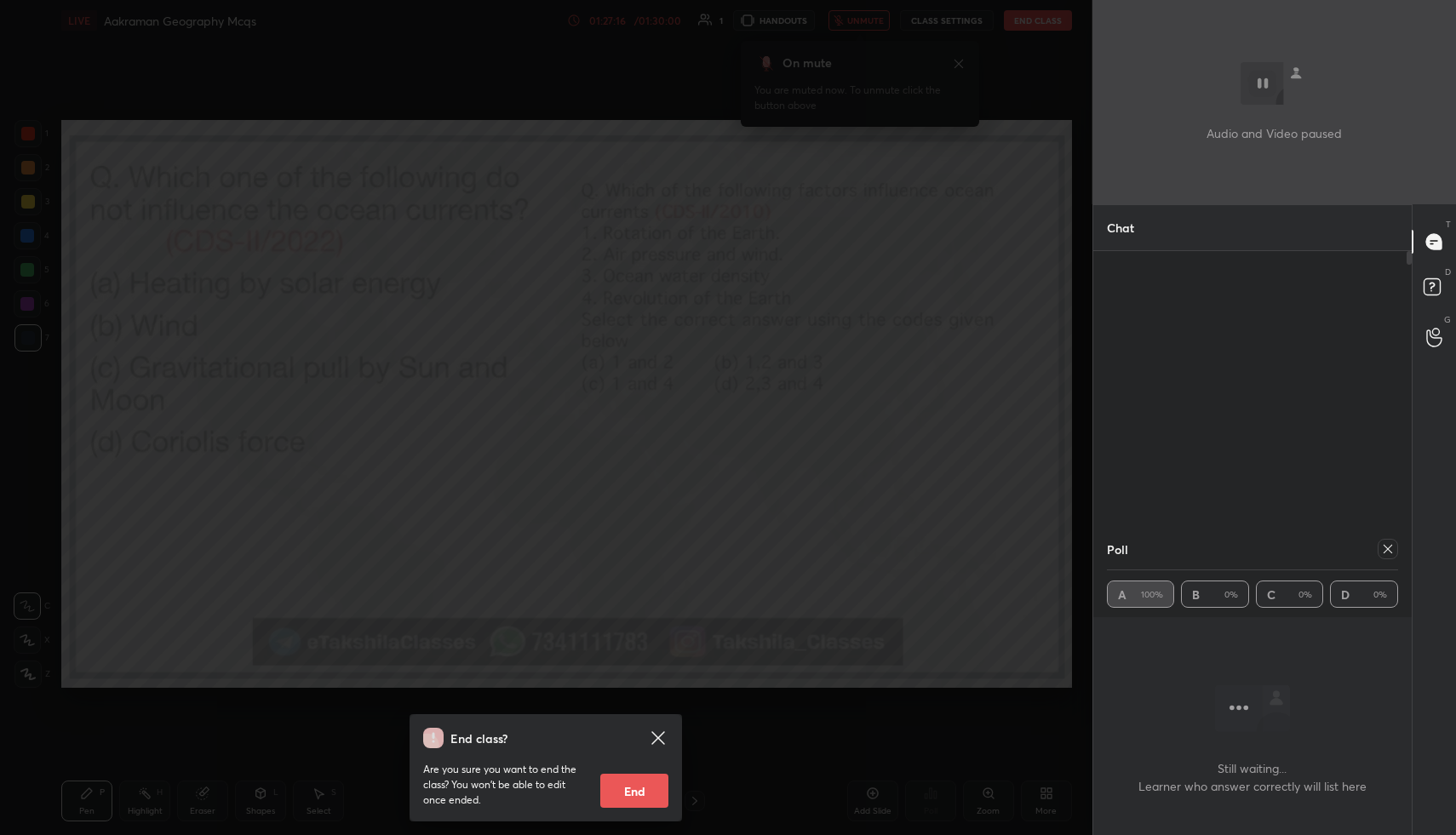
click at [636, 800] on button "End" at bounding box center [634, 791] width 68 height 34
type textarea "x"
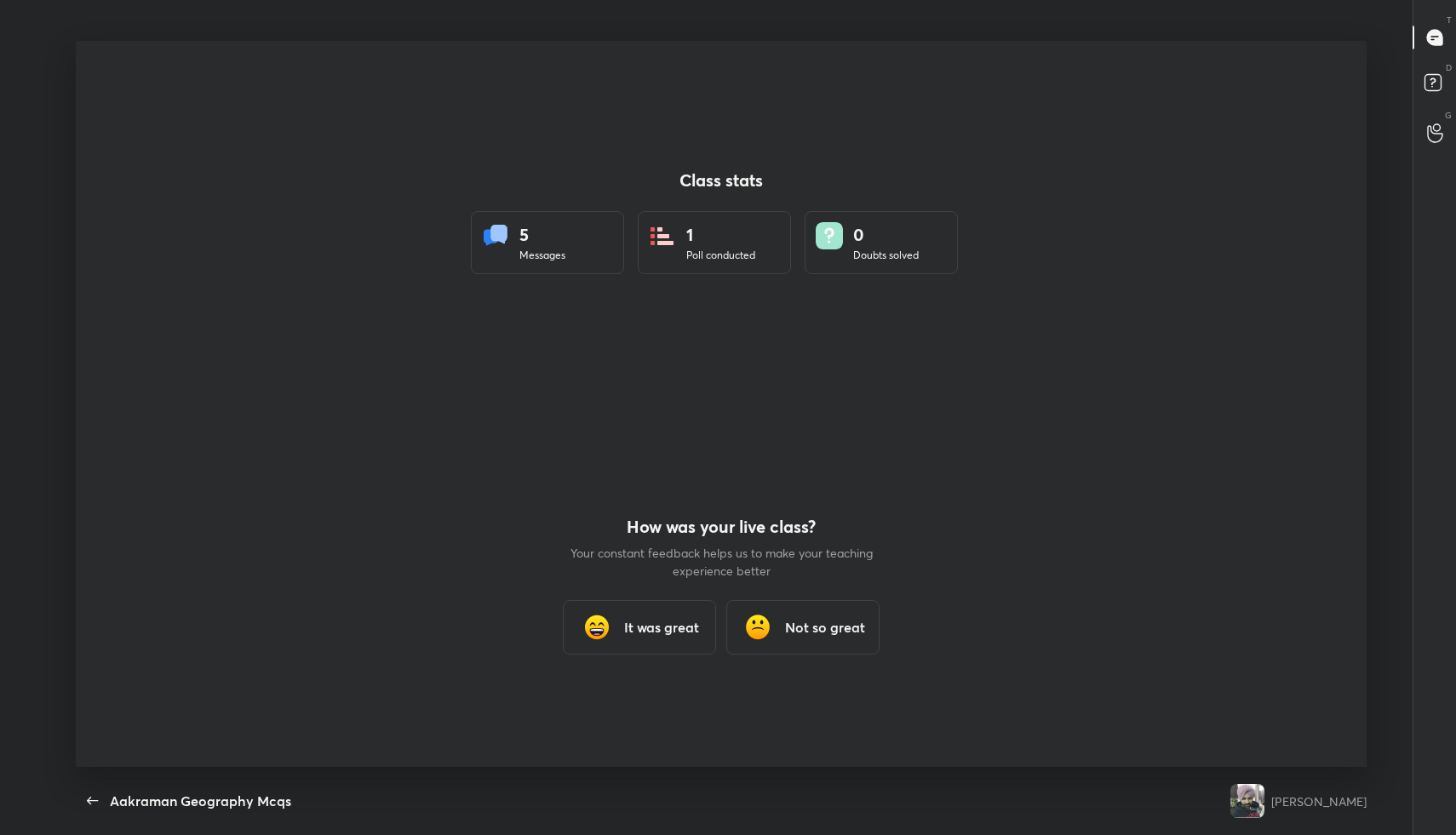
scroll to position [726, 1443]
click at [1078, 179] on div "Class stats 5 Messages 1 Poll conducted 0 Doubts solved How was your live class…" at bounding box center [722, 403] width 1291 height 726
